Goal: Task Accomplishment & Management: Manage account settings

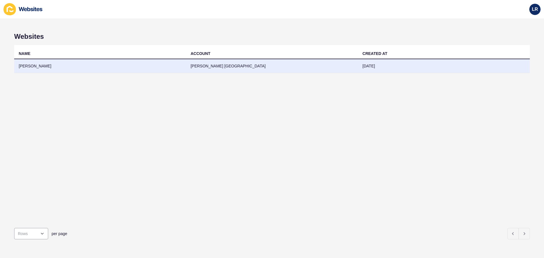
click at [252, 69] on td "[PERSON_NAME] [GEOGRAPHIC_DATA]" at bounding box center [272, 66] width 172 height 14
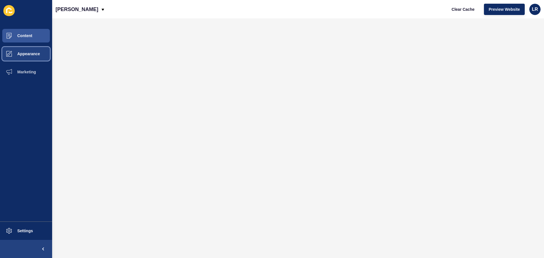
click at [37, 57] on button "Appearance" at bounding box center [26, 54] width 52 height 18
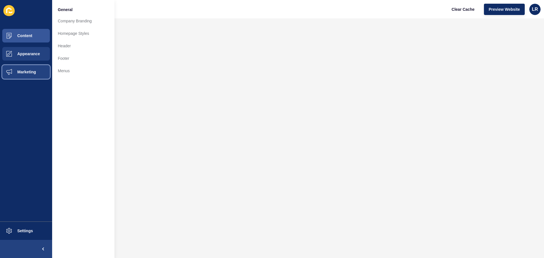
click at [31, 77] on button "Marketing" at bounding box center [26, 72] width 52 height 18
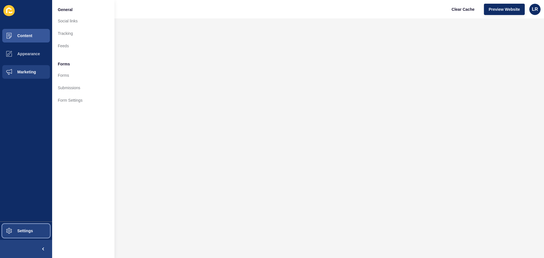
click at [23, 225] on button "Settings" at bounding box center [26, 231] width 52 height 18
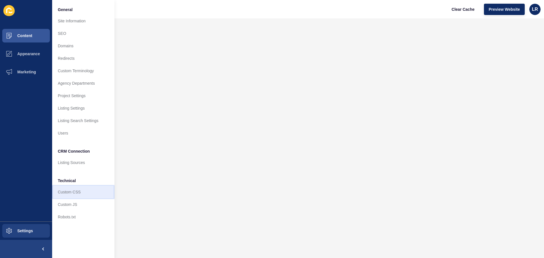
click at [77, 195] on link "Custom CSS" at bounding box center [83, 192] width 62 height 12
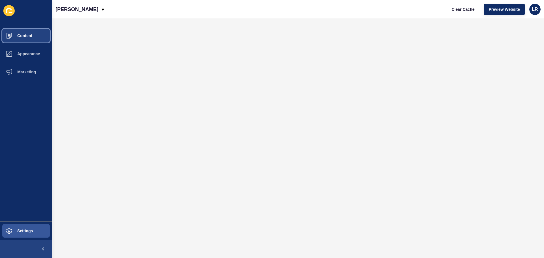
click at [25, 35] on span "Content" at bounding box center [15, 35] width 33 height 5
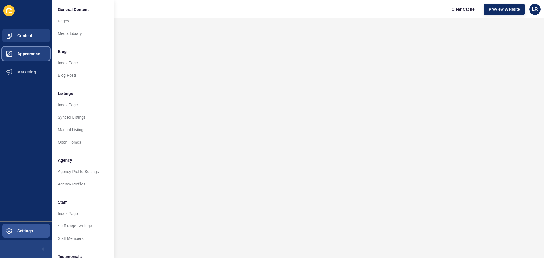
click at [30, 51] on button "Appearance" at bounding box center [26, 54] width 52 height 18
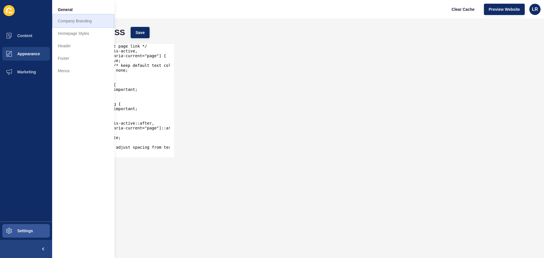
click at [82, 20] on link "Company Branding" at bounding box center [83, 21] width 62 height 12
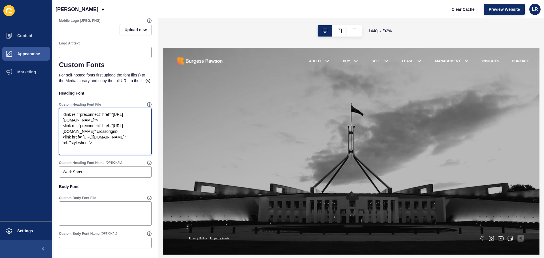
drag, startPoint x: 82, startPoint y: 137, endPoint x: 130, endPoint y: 148, distance: 49.3
click at [130, 148] on textarea "<link rel="preconnect" href="[URL][DOMAIN_NAME]"> <link rel="preconnect" href="…" at bounding box center [105, 131] width 91 height 45
click at [121, 142] on textarea "<link rel="preconnect" href="[URL][DOMAIN_NAME]"> <link rel="preconnect" href="…" at bounding box center [105, 131] width 91 height 45
